Goal: Participate in discussion

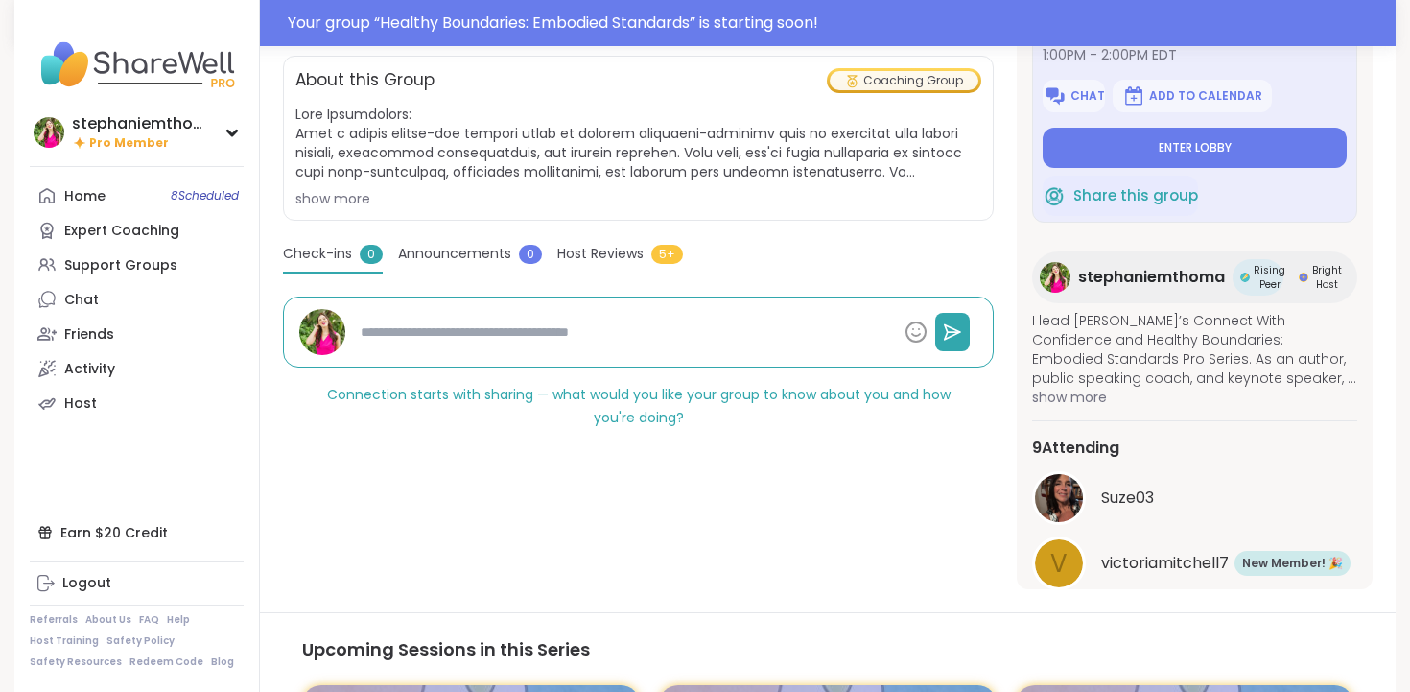
scroll to position [429, 0]
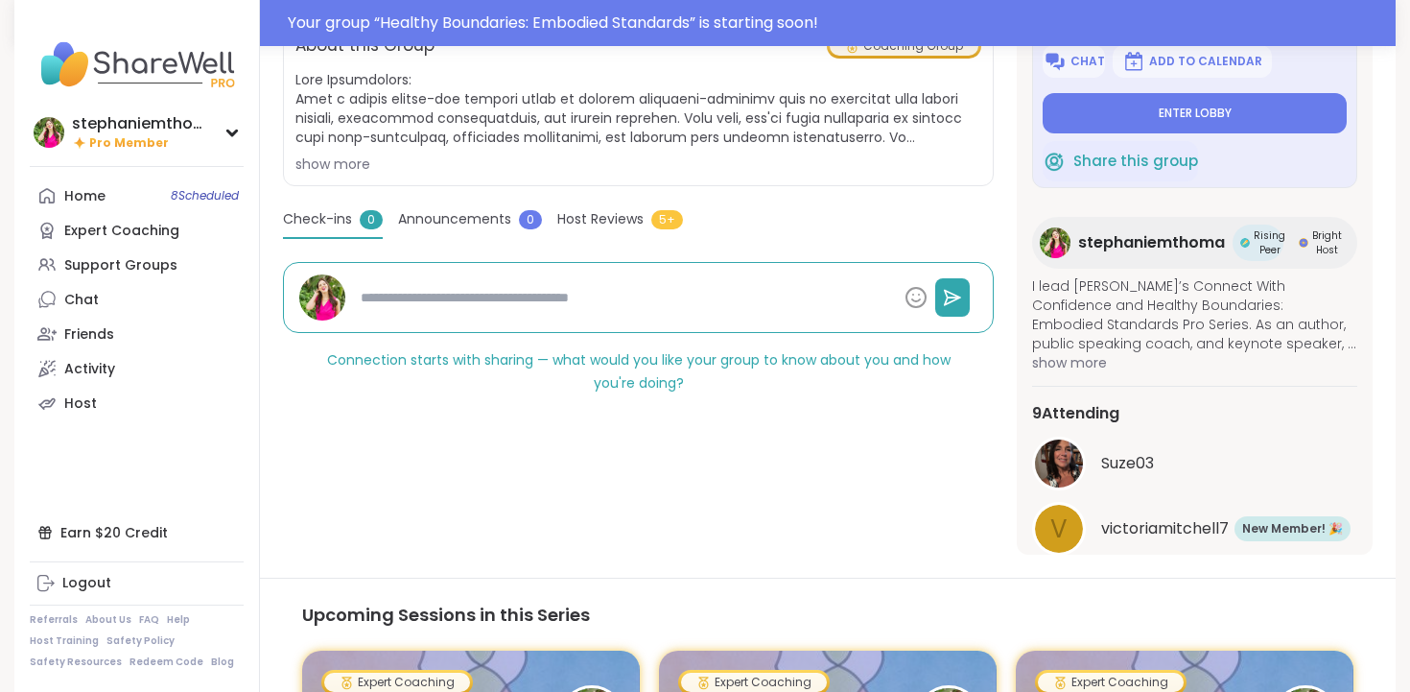
click at [594, 218] on span "Host Reviews" at bounding box center [600, 219] width 86 height 20
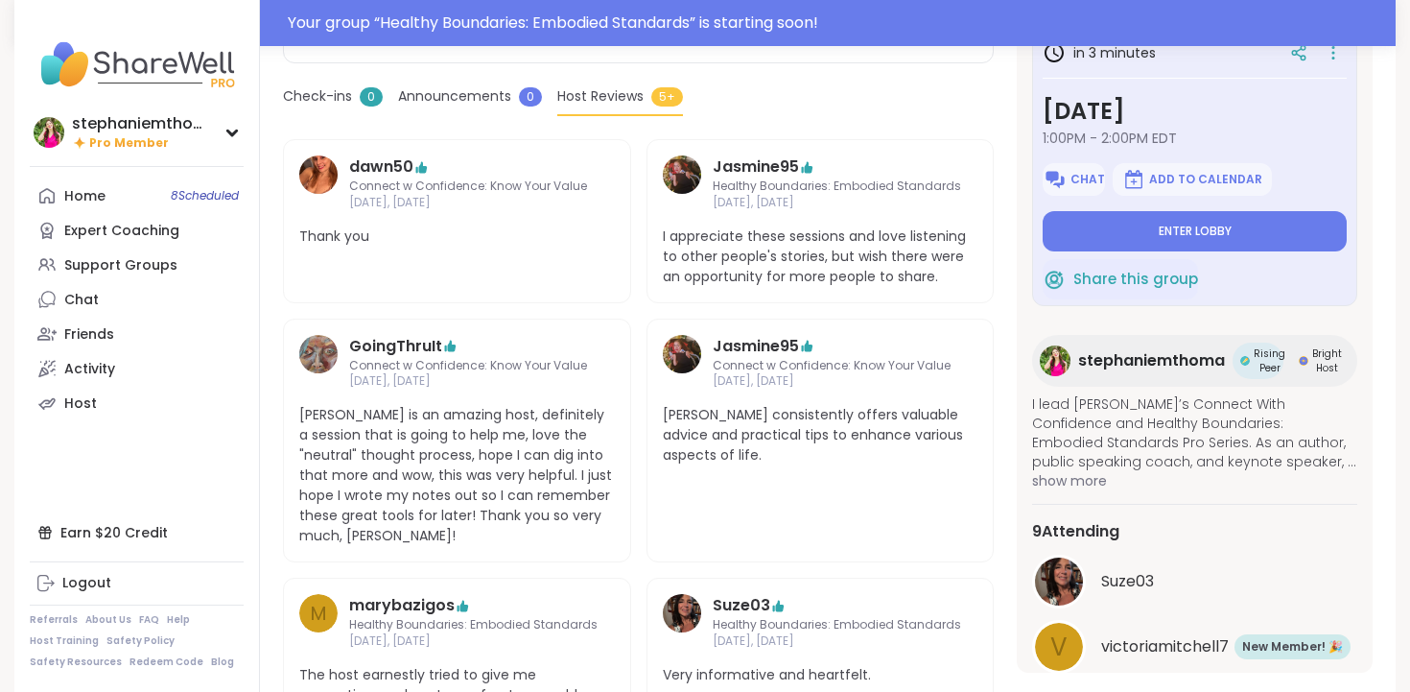
scroll to position [567, 0]
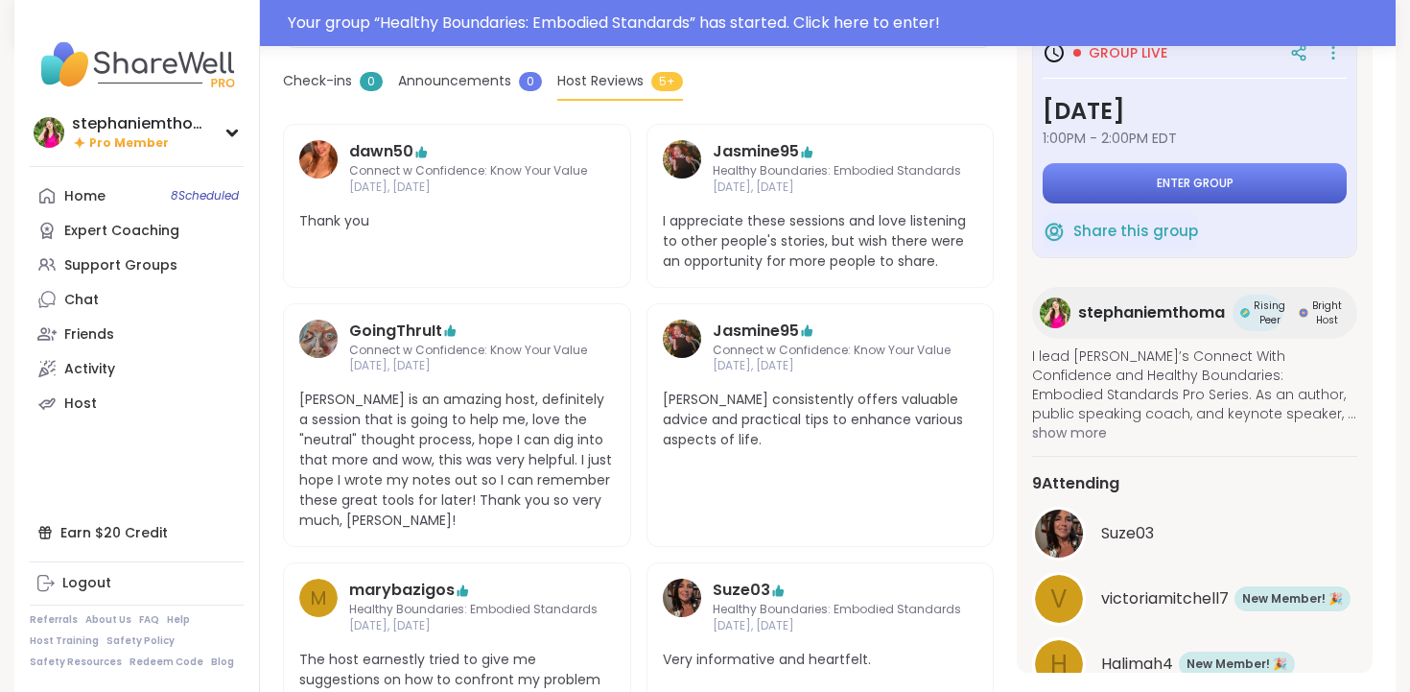
click at [1162, 187] on span "Enter group" at bounding box center [1195, 183] width 77 height 15
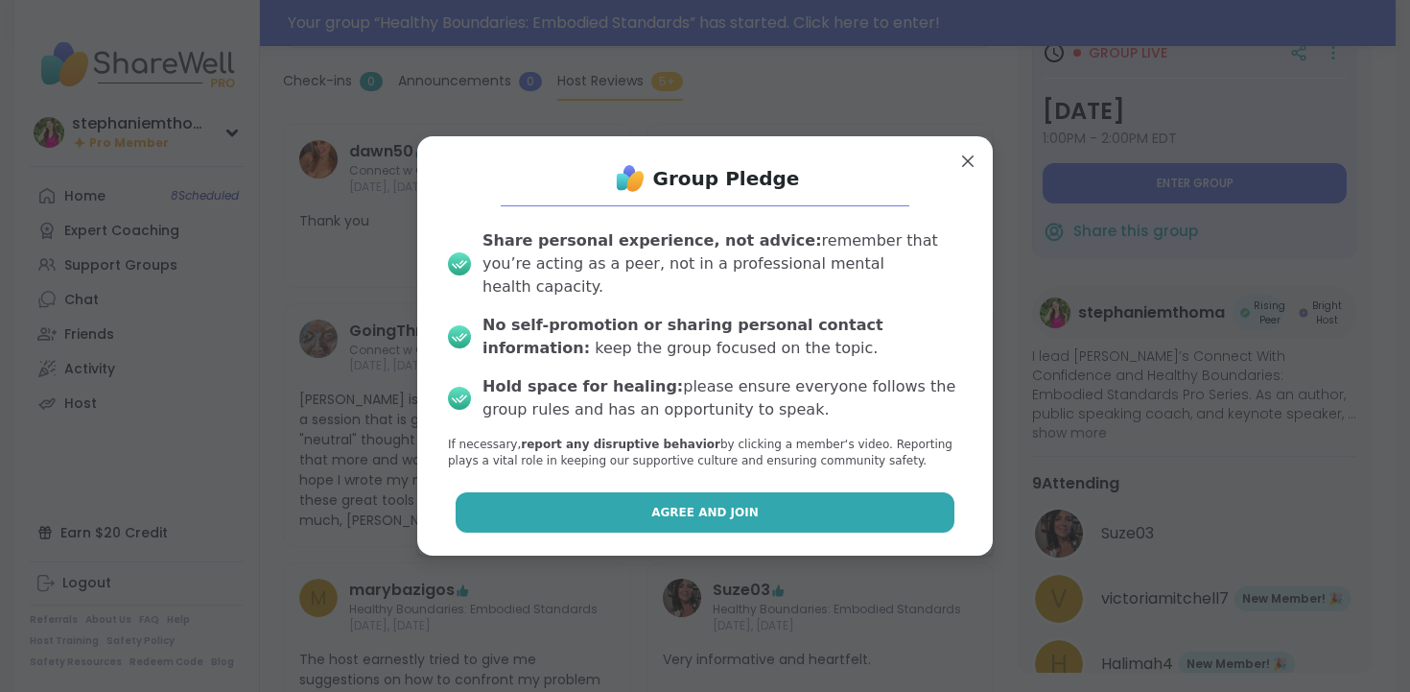
click at [756, 492] on button "Agree and Join" at bounding box center [706, 512] width 500 height 40
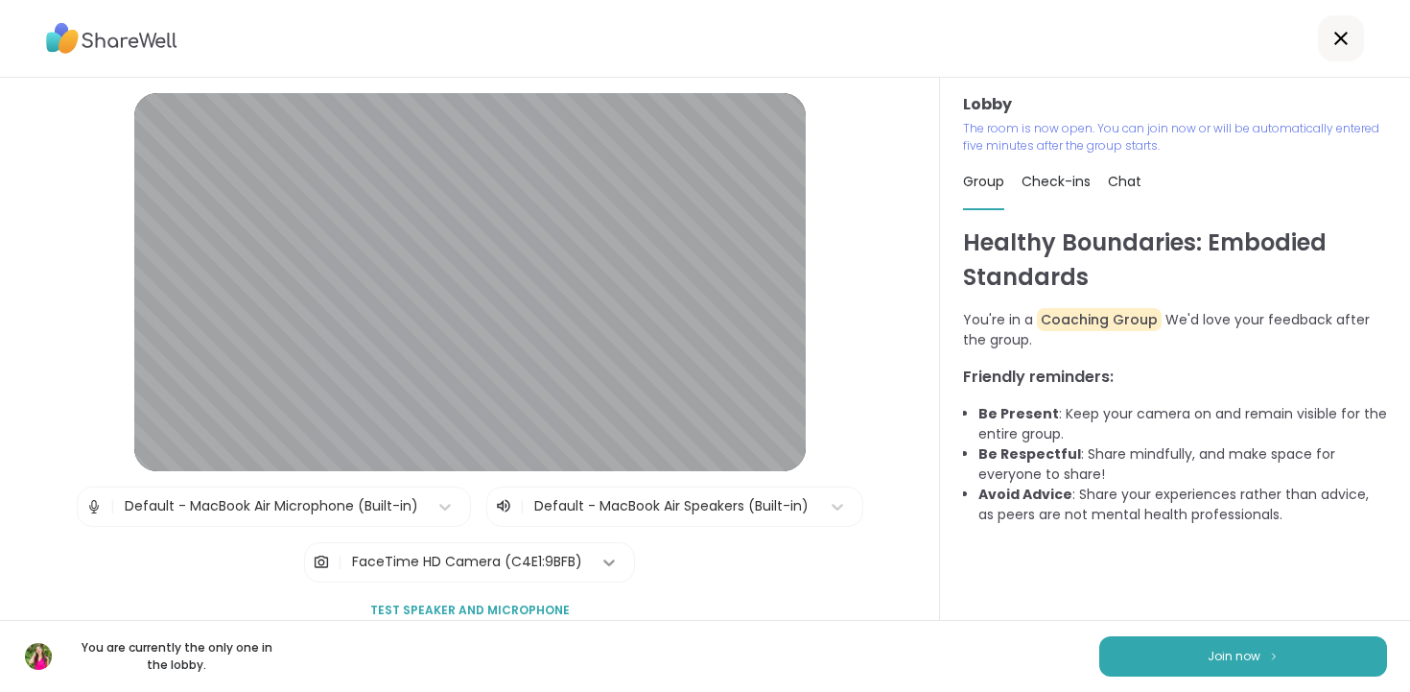
click at [601, 565] on icon at bounding box center [608, 561] width 19 height 19
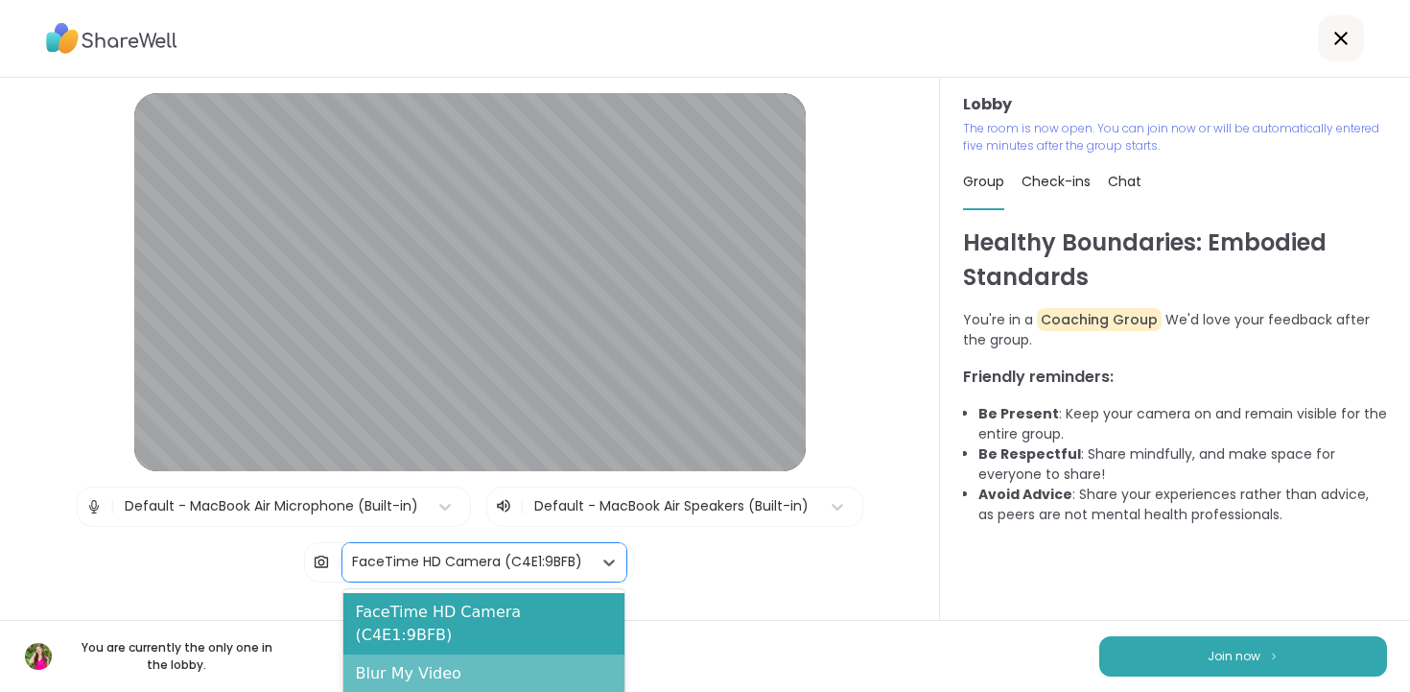
click at [549, 654] on div "Blur My Video" at bounding box center [483, 673] width 281 height 38
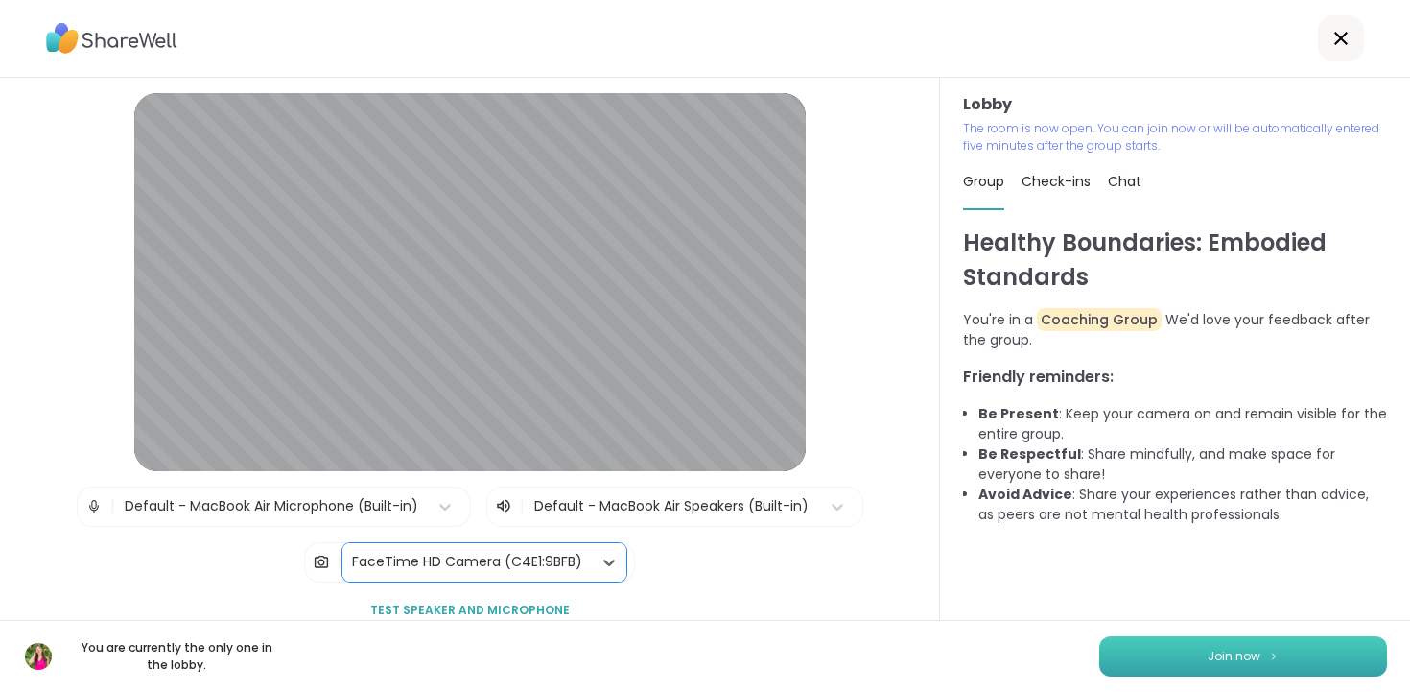
click at [1134, 655] on button "Join now" at bounding box center [1243, 656] width 288 height 40
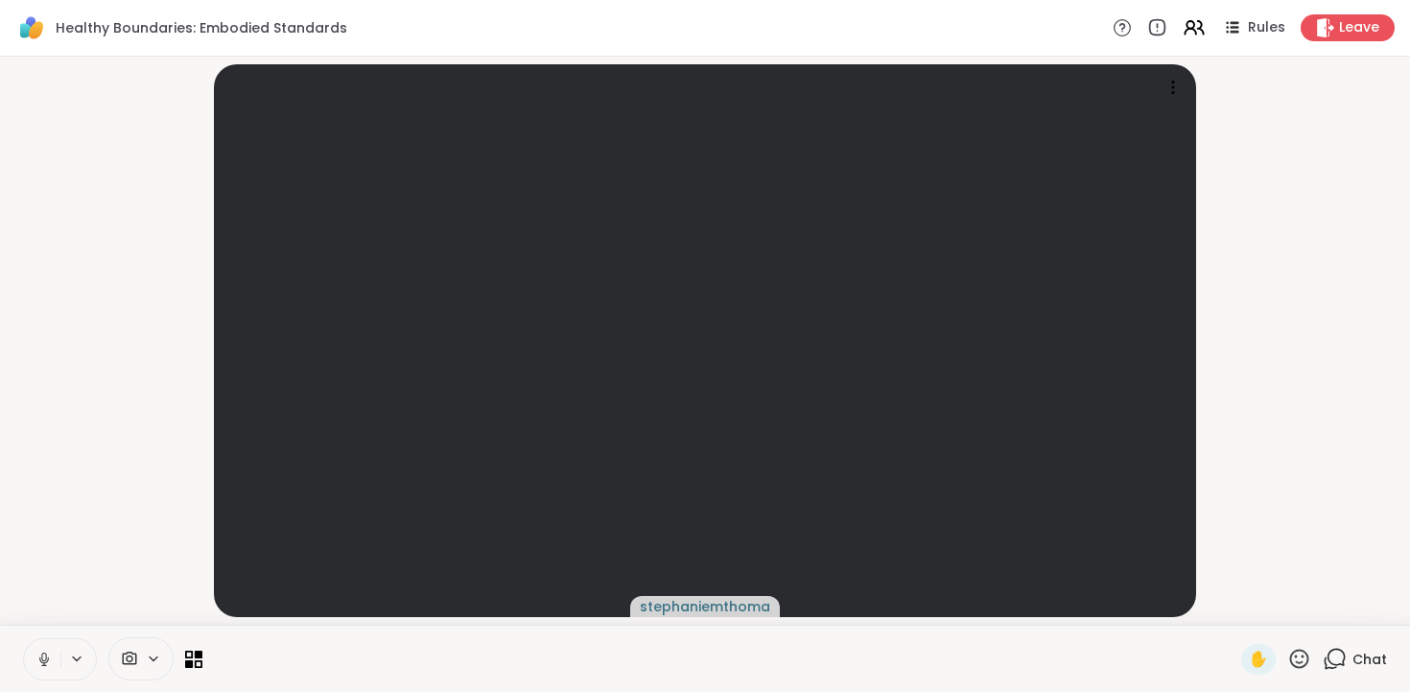
click at [1339, 662] on icon at bounding box center [1335, 658] width 24 height 24
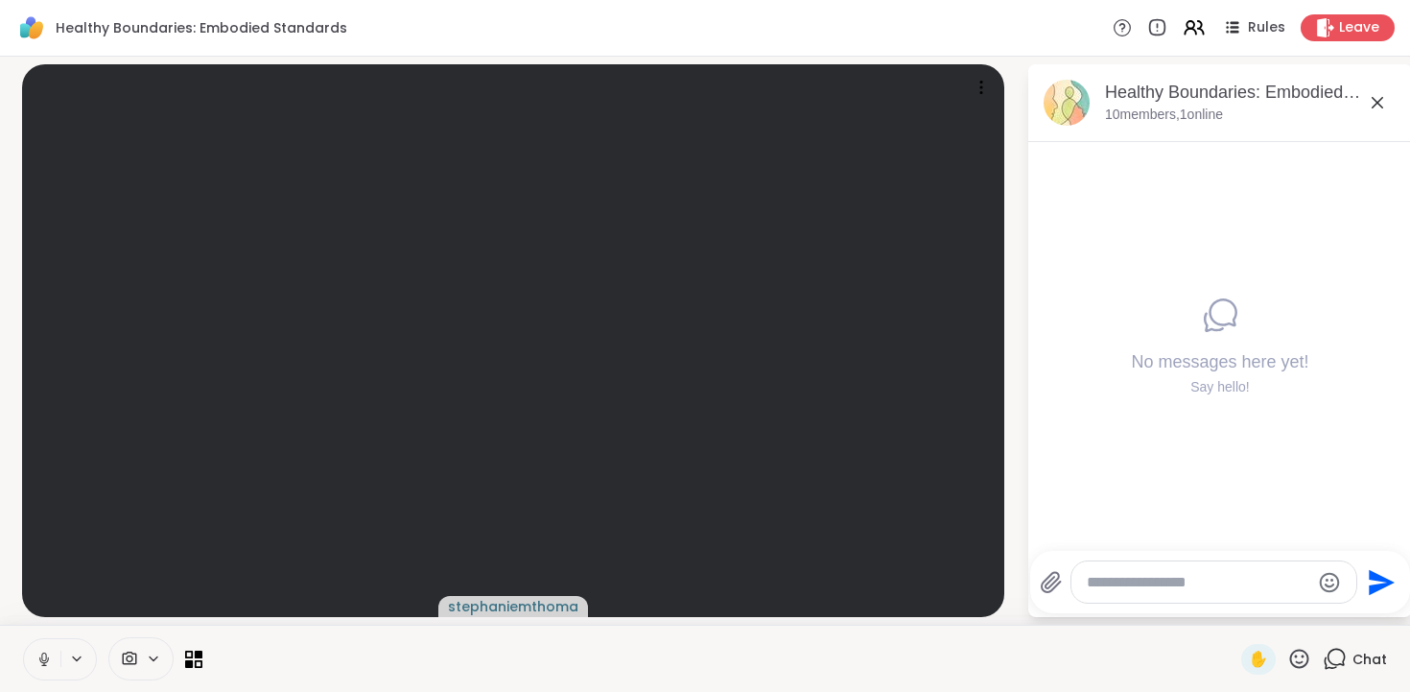
click at [1187, 583] on textarea "Type your message" at bounding box center [1198, 582] width 223 height 19
type textarea "*"
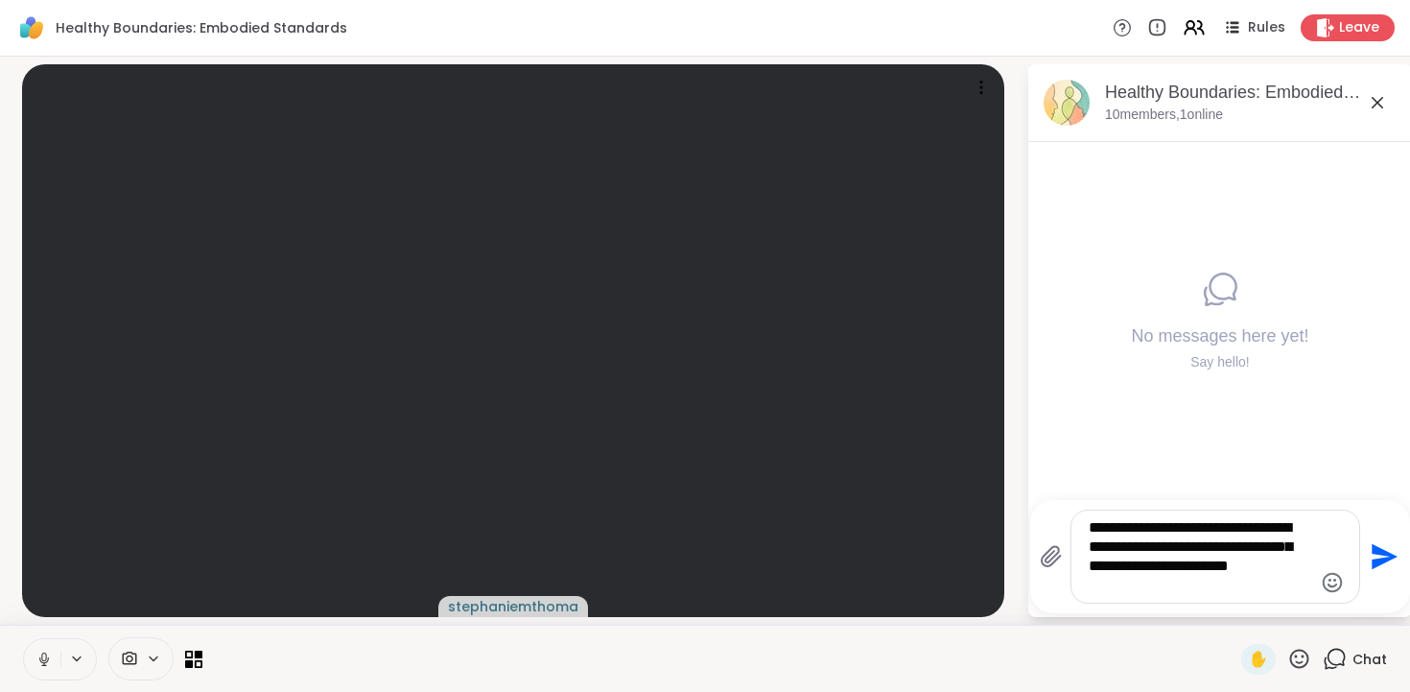
type textarea "**********"
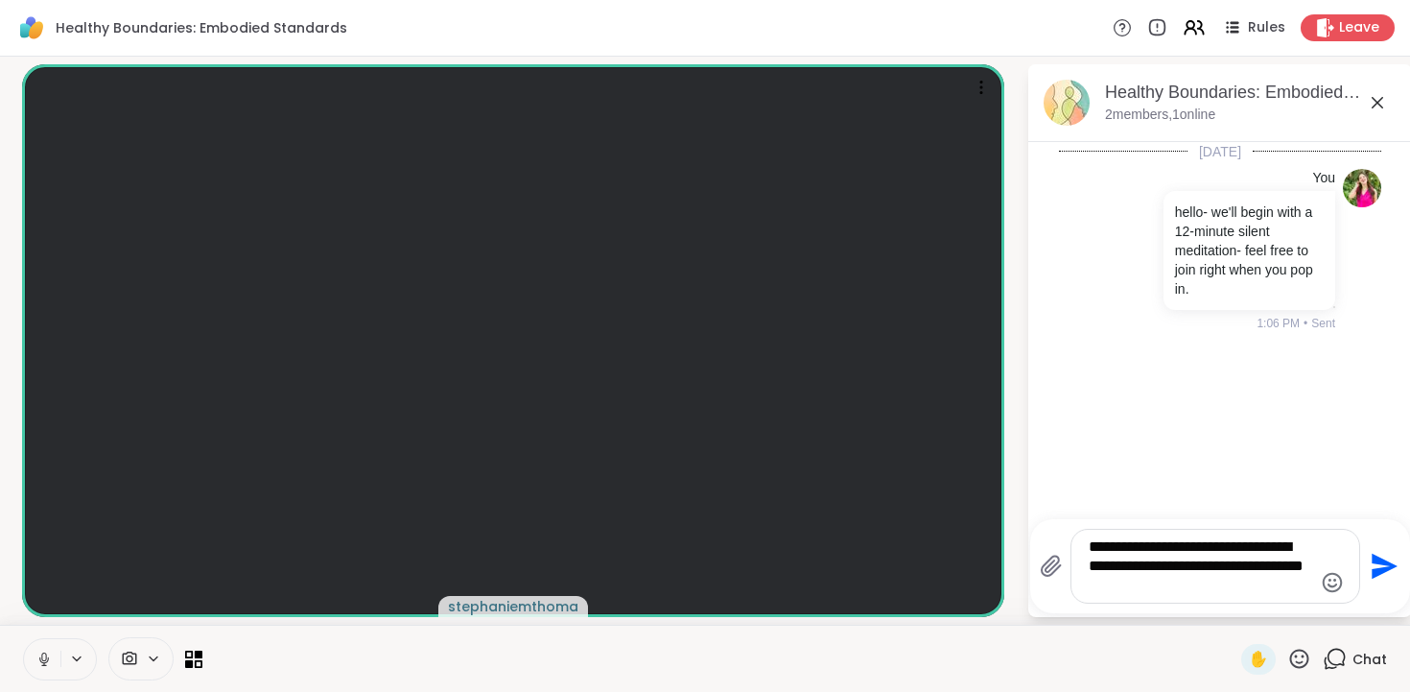
type textarea "**********"
click at [1370, 564] on icon "Send" at bounding box center [1382, 566] width 31 height 31
